Goal: Find specific fact: Find specific fact

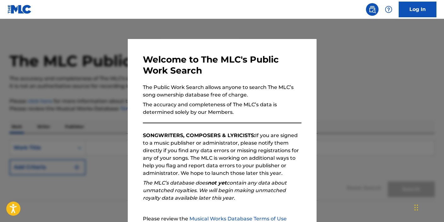
scroll to position [66, 0]
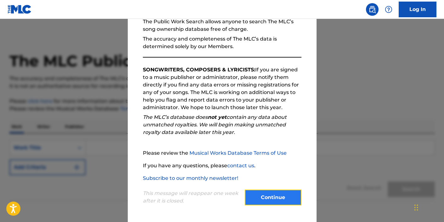
click at [282, 195] on button "Continue" at bounding box center [273, 198] width 57 height 16
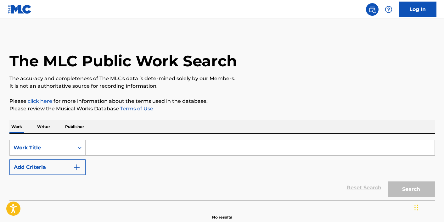
click at [233, 148] on input "Search Form" at bounding box center [260, 147] width 349 height 15
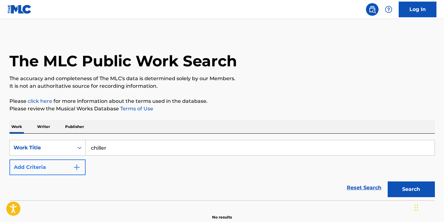
type input "chiller"
click at [72, 166] on button "Add Criteria" at bounding box center [47, 168] width 76 height 16
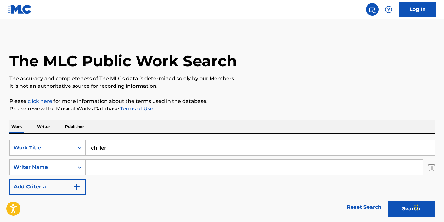
click at [109, 166] on input "Search Form" at bounding box center [254, 167] width 337 height 15
type input "madison"
click at [388, 201] on button "Search" at bounding box center [411, 209] width 47 height 16
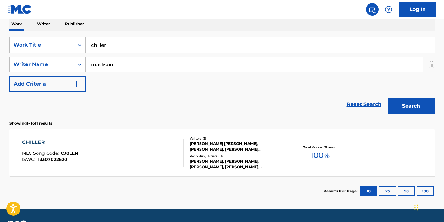
scroll to position [104, 0]
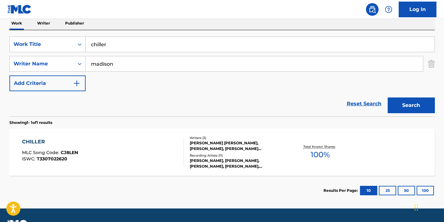
click at [40, 139] on div "CHILLER" at bounding box center [50, 142] width 56 height 8
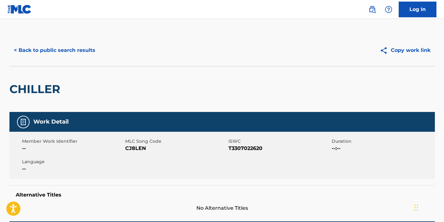
click at [250, 149] on span "T3307022620" at bounding box center [279, 149] width 102 height 8
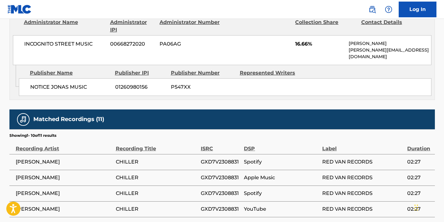
scroll to position [771, 0]
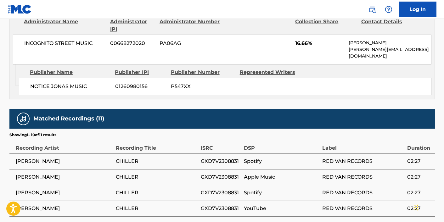
click at [234, 158] on span "GXD7V2308831" at bounding box center [221, 162] width 40 height 8
copy span "GXD7V2308831"
